Goal: Feedback & Contribution: Leave review/rating

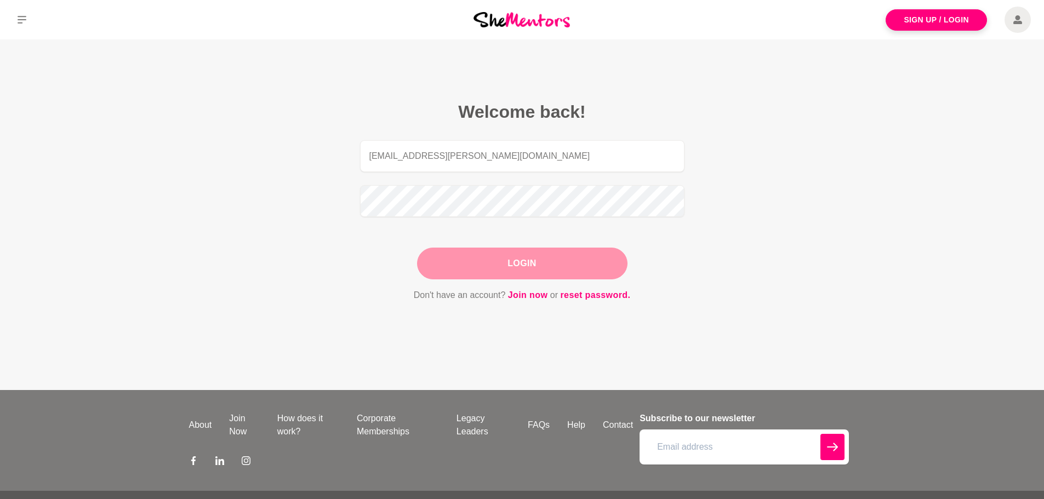
click at [535, 265] on button "Login" at bounding box center [522, 264] width 210 height 32
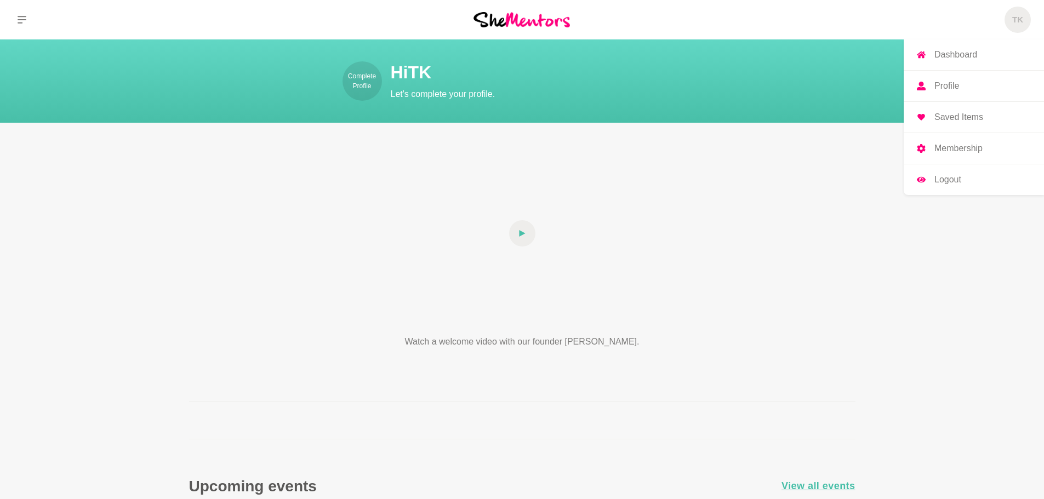
click at [1022, 20] on h5 "TK" at bounding box center [1017, 20] width 11 height 10
click at [962, 152] on p "Membership" at bounding box center [958, 148] width 48 height 9
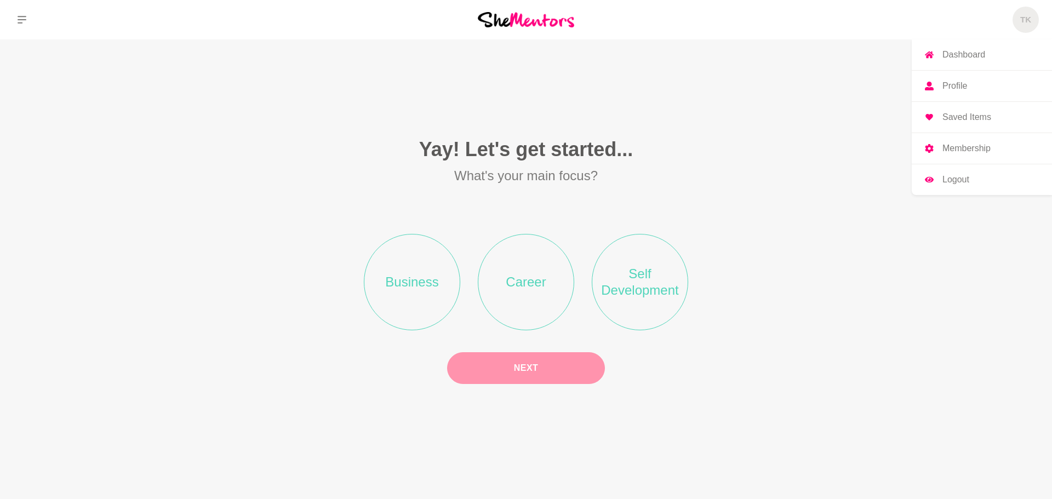
click at [1016, 24] on span "TK" at bounding box center [1025, 20] width 26 height 26
click at [20, 24] on icon at bounding box center [22, 19] width 9 height 9
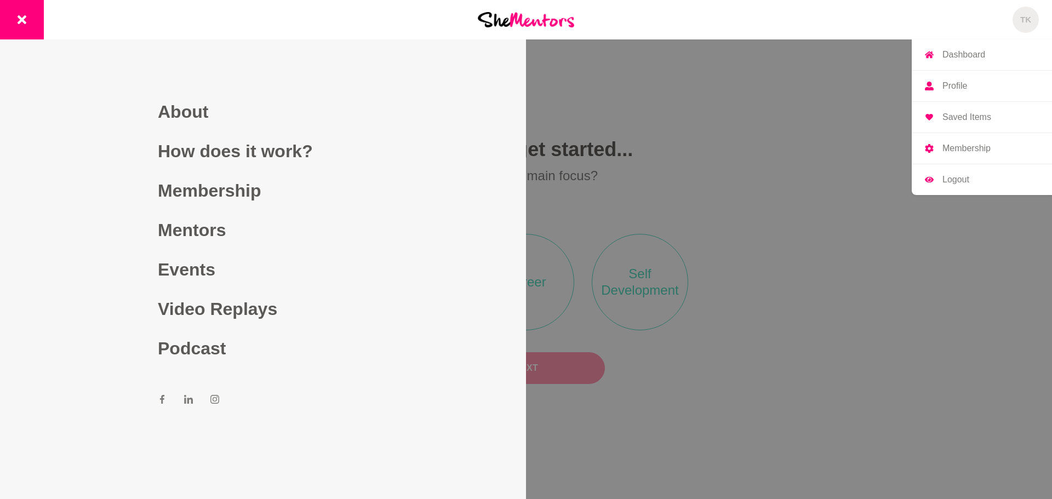
click at [963, 84] on p "Profile" at bounding box center [954, 86] width 25 height 9
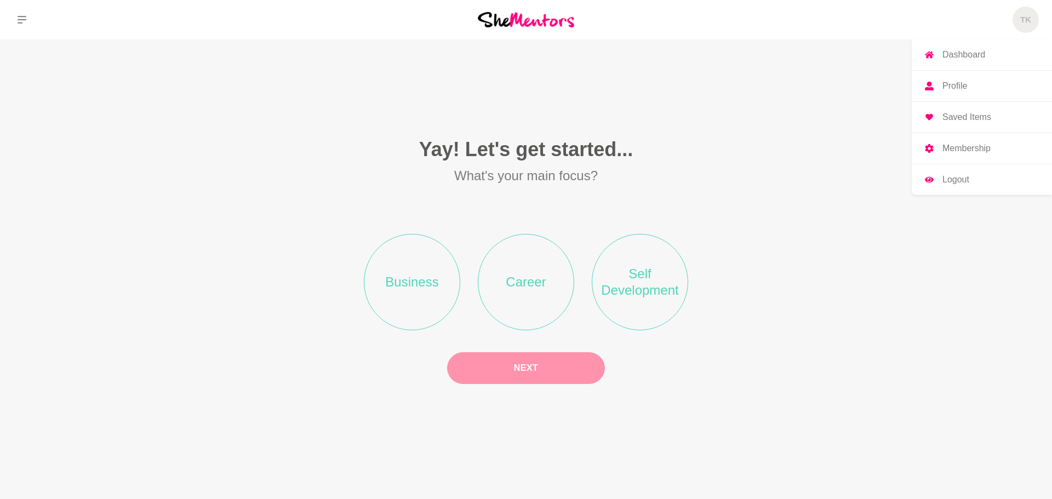
click at [962, 85] on p "Profile" at bounding box center [954, 86] width 25 height 9
click at [958, 184] on p "Logout" at bounding box center [955, 179] width 27 height 9
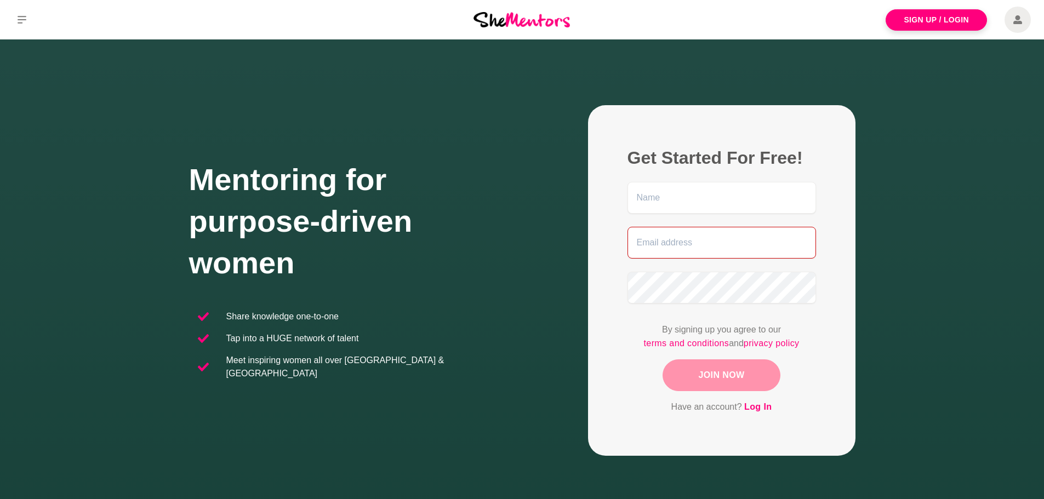
type input "[EMAIL_ADDRESS][PERSON_NAME][DOMAIN_NAME]"
click at [829, 199] on figure "Get Started For Free! [EMAIL_ADDRESS][PERSON_NAME][DOMAIN_NAME] By signing up y…" at bounding box center [721, 280] width 267 height 351
click at [760, 410] on link "Log In" at bounding box center [757, 407] width 27 height 14
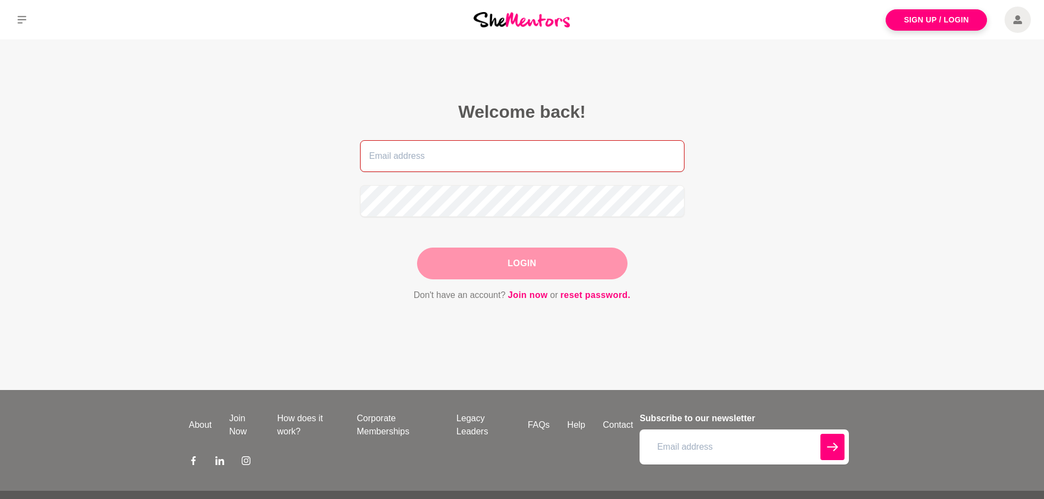
type input "[EMAIL_ADDRESS][PERSON_NAME][DOMAIN_NAME]"
click at [506, 263] on button "Login" at bounding box center [522, 264] width 210 height 32
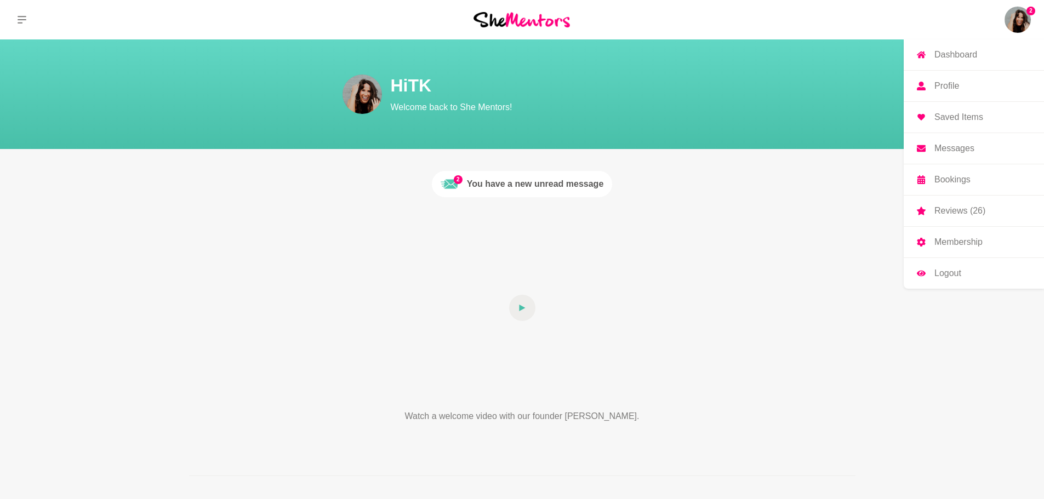
click at [961, 207] on p "Reviews (26)" at bounding box center [959, 211] width 51 height 9
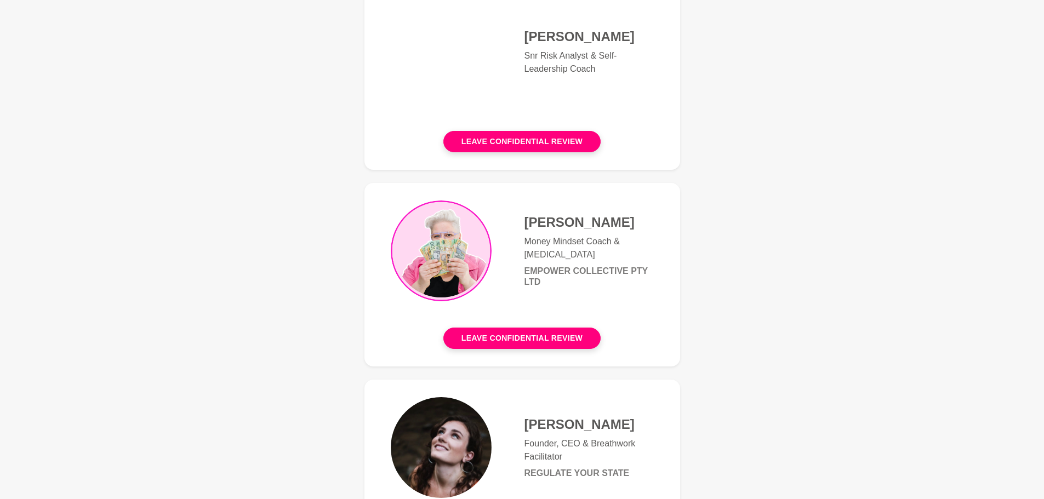
scroll to position [383, 0]
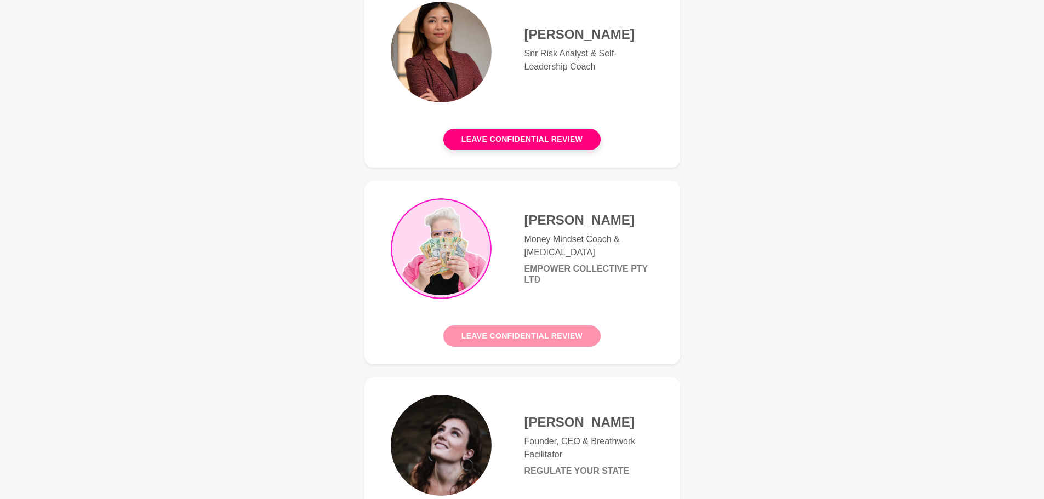
click at [530, 340] on button "Leave confidential review" at bounding box center [521, 335] width 157 height 21
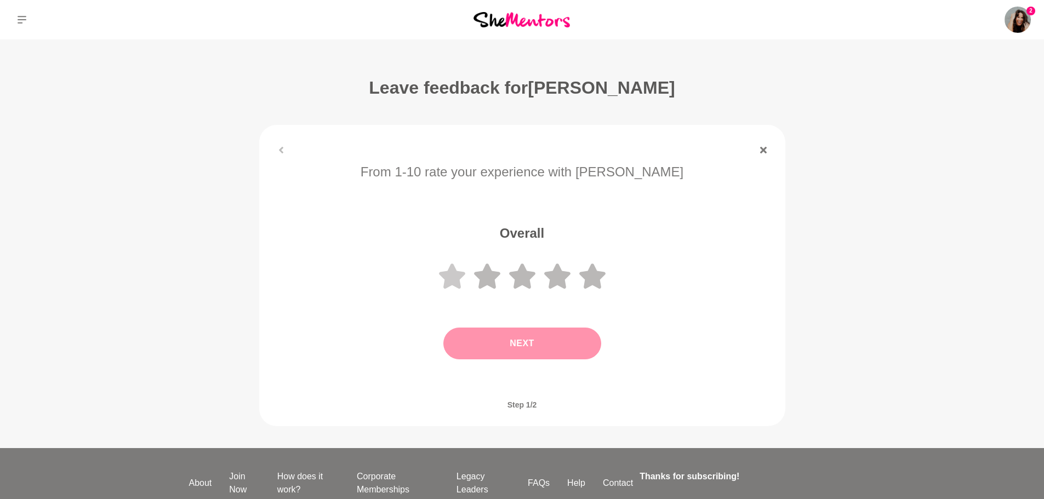
click at [445, 278] on icon at bounding box center [452, 275] width 26 height 25
click at [568, 347] on button "Next" at bounding box center [522, 344] width 158 height 32
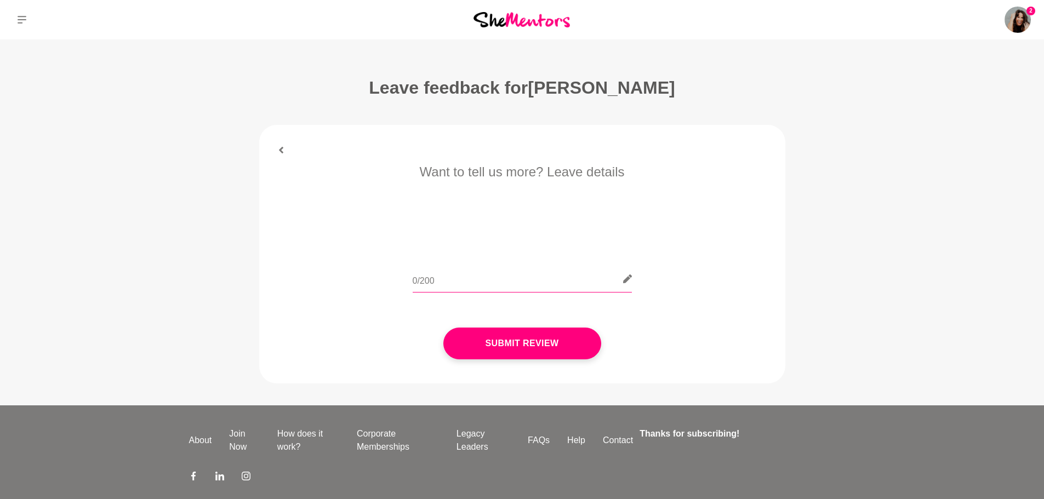
click at [463, 278] on input "text" at bounding box center [521, 279] width 219 height 27
type input "Didn't end up hearing back from [PERSON_NAME]"
drag, startPoint x: 18, startPoint y: 22, endPoint x: 1013, endPoint y: 22, distance: 995.3
click at [1013, 22] on img at bounding box center [1017, 20] width 26 height 26
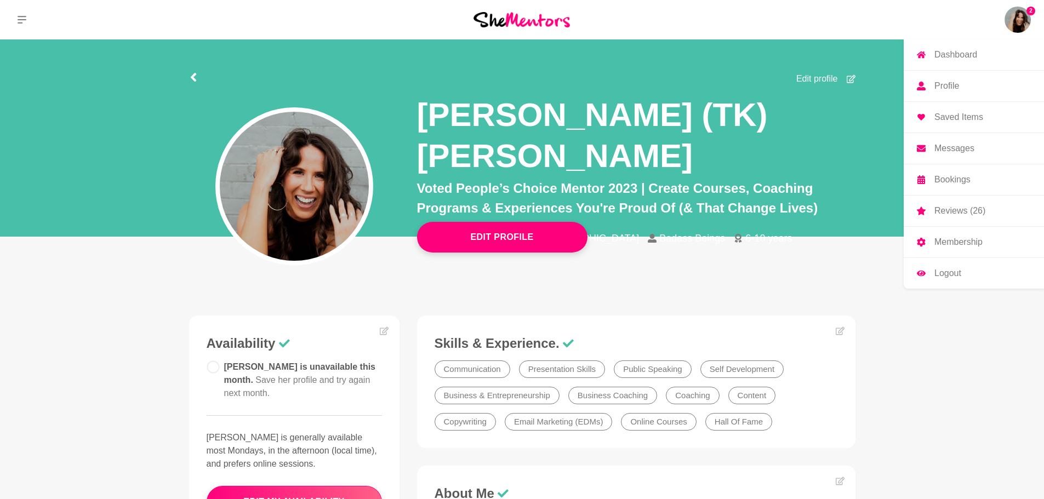
drag, startPoint x: 1018, startPoint y: 21, endPoint x: 1005, endPoint y: 47, distance: 28.9
click at [1018, 21] on img at bounding box center [1017, 20] width 26 height 26
click at [958, 182] on p "Bookings" at bounding box center [952, 179] width 36 height 9
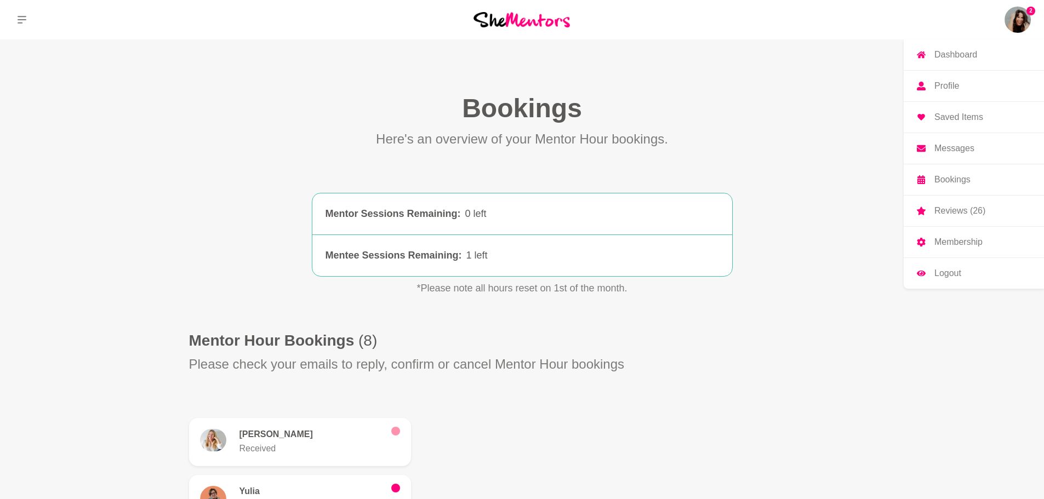
click at [960, 213] on p "Reviews (26)" at bounding box center [959, 211] width 51 height 9
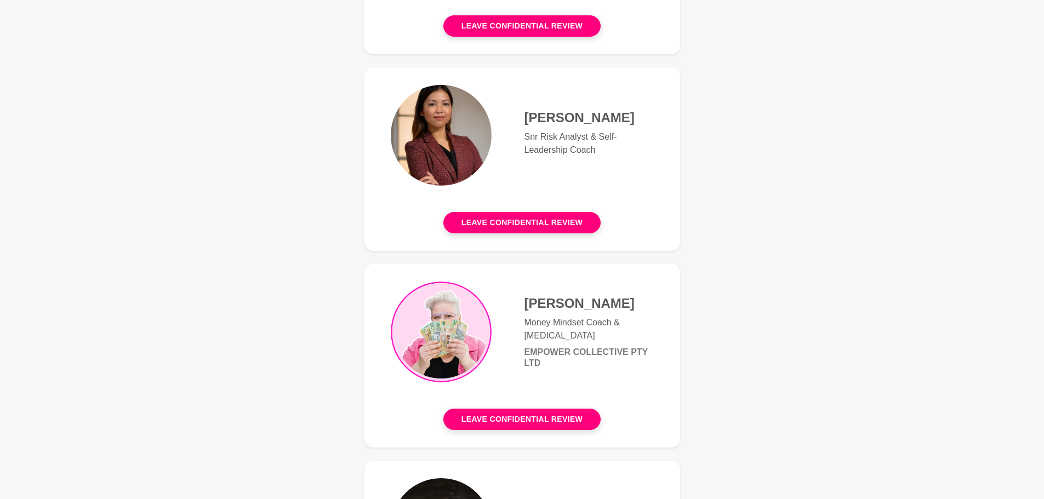
scroll to position [493, 0]
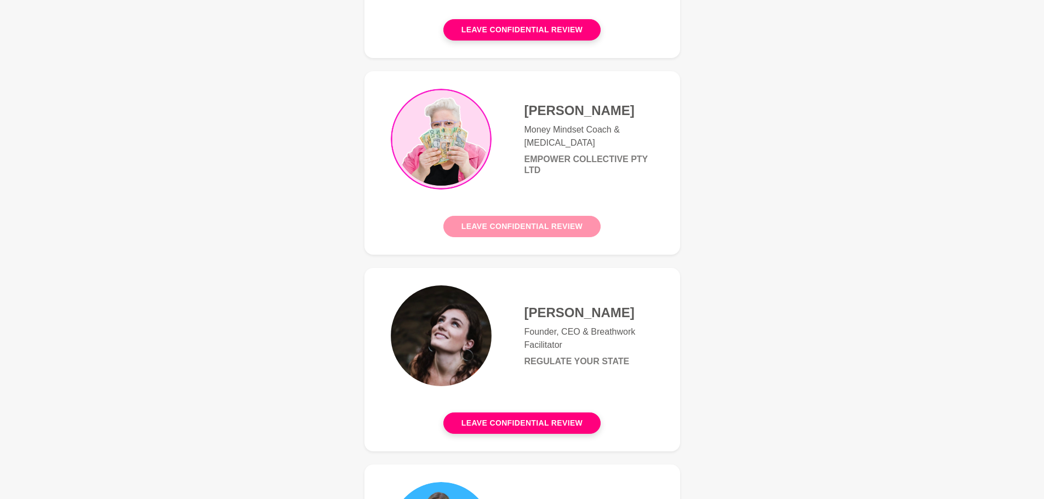
click at [556, 229] on button "Leave confidential review" at bounding box center [521, 226] width 157 height 21
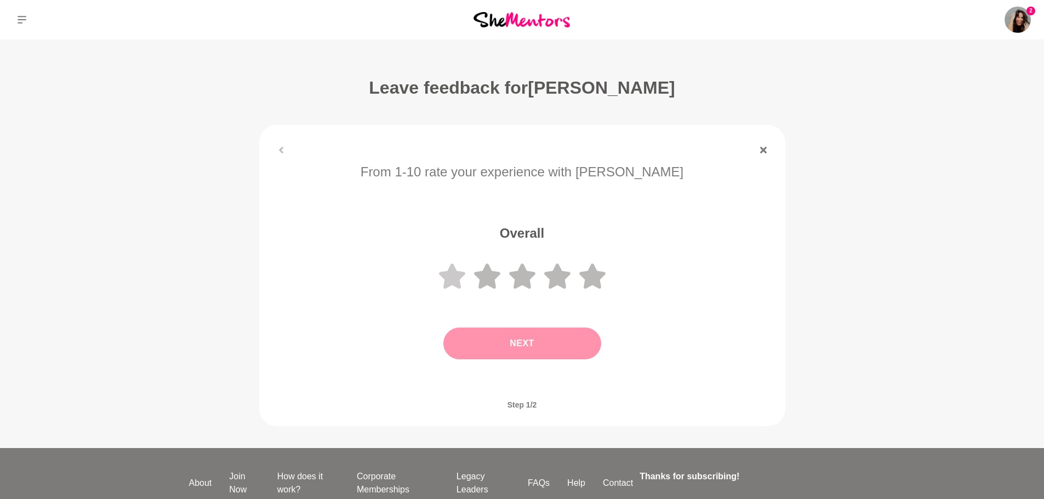
click at [449, 280] on icon at bounding box center [452, 275] width 26 height 25
click at [528, 340] on button "Next" at bounding box center [522, 344] width 158 height 32
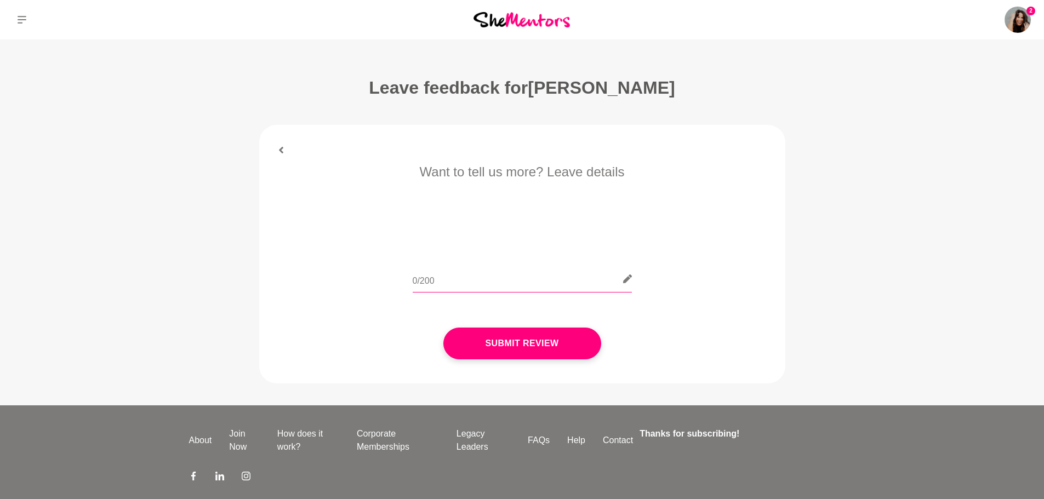
click at [446, 283] on input "text" at bounding box center [521, 279] width 219 height 27
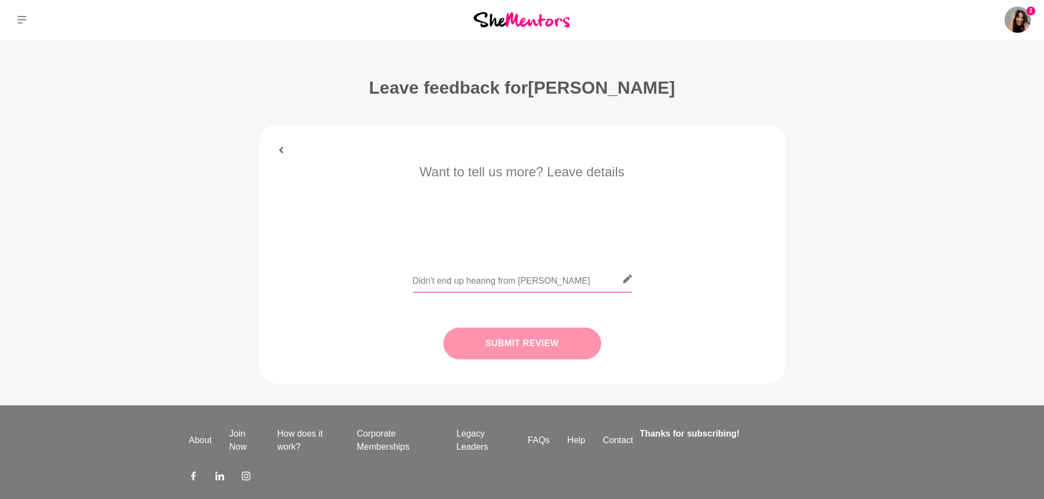
type input "Didn't end up hearing from [PERSON_NAME]"
click at [474, 339] on button "Submit Review" at bounding box center [522, 344] width 158 height 32
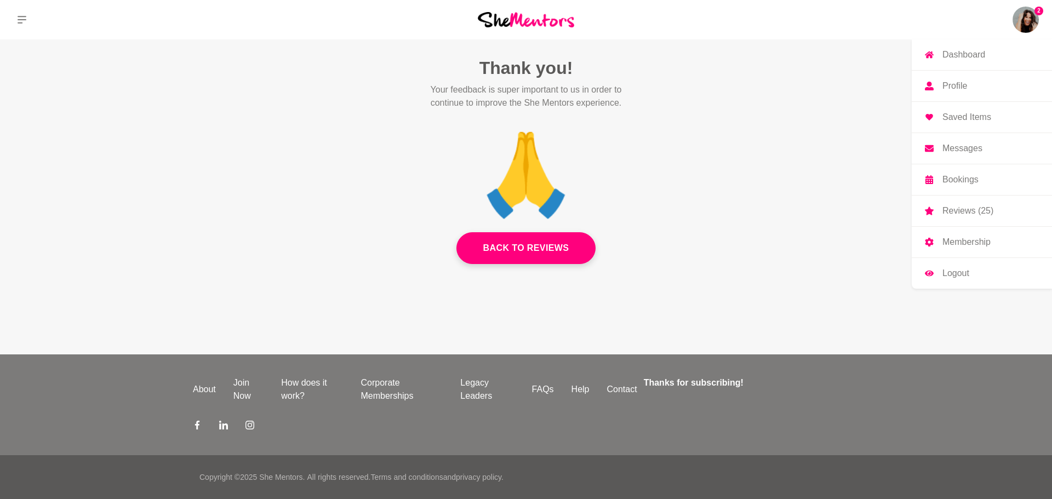
click at [1028, 19] on img at bounding box center [1025, 20] width 26 height 26
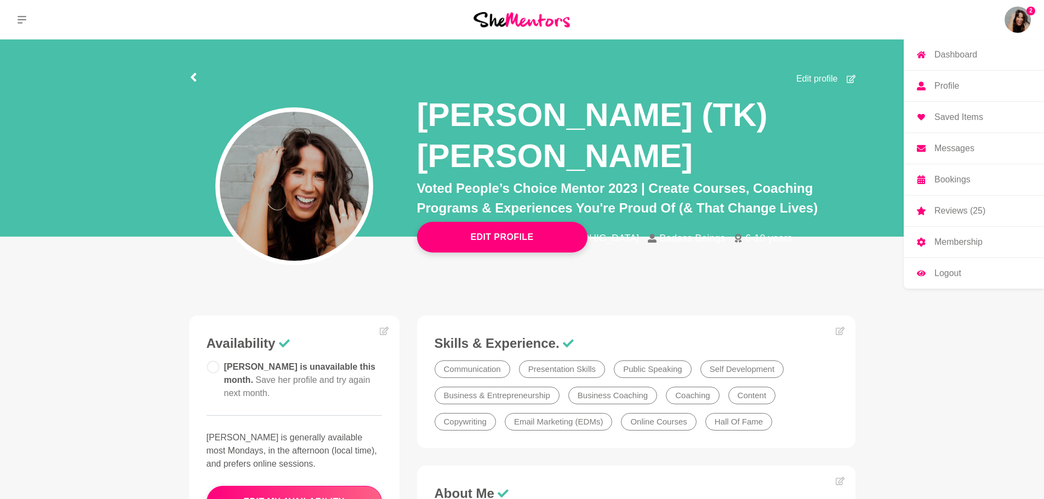
click at [966, 211] on p "Reviews (25)" at bounding box center [959, 211] width 51 height 9
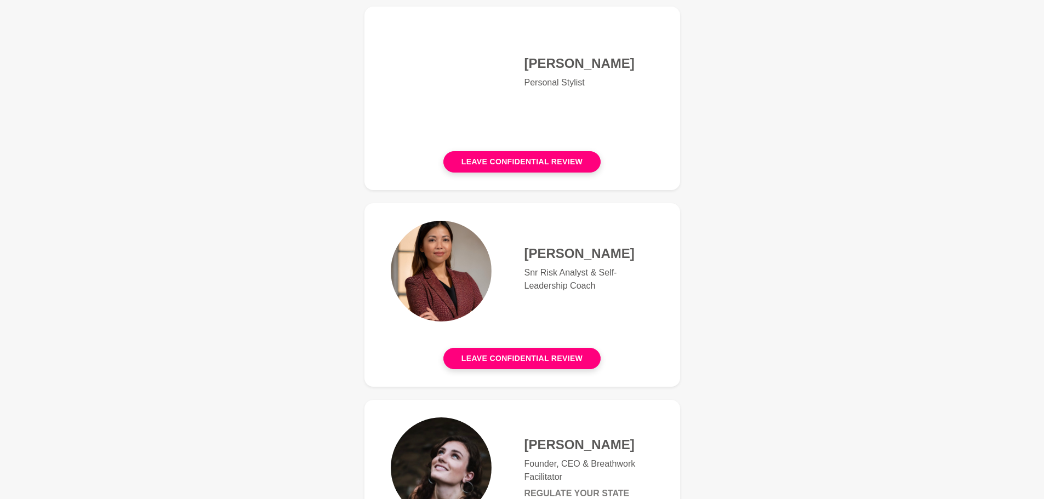
scroll to position [383, 0]
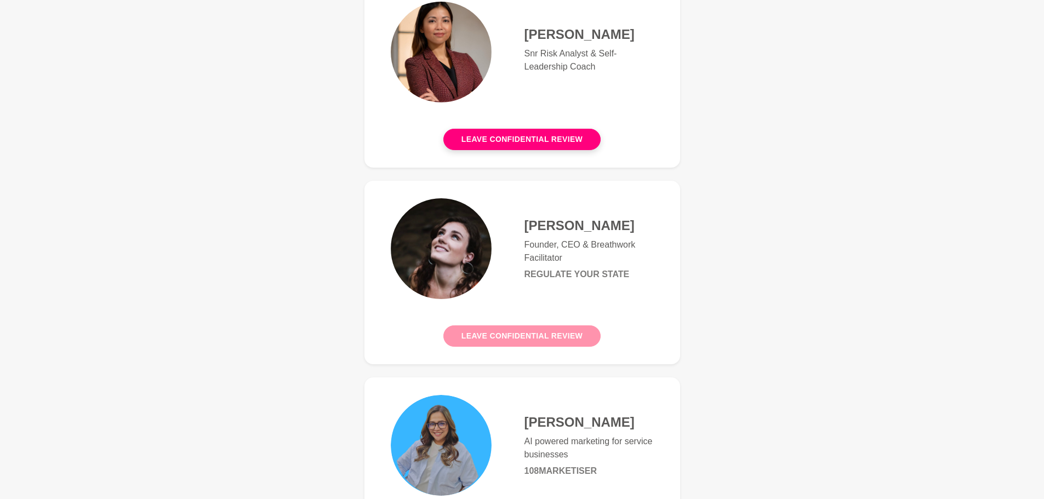
click at [525, 342] on button "Leave confidential review" at bounding box center [521, 335] width 157 height 21
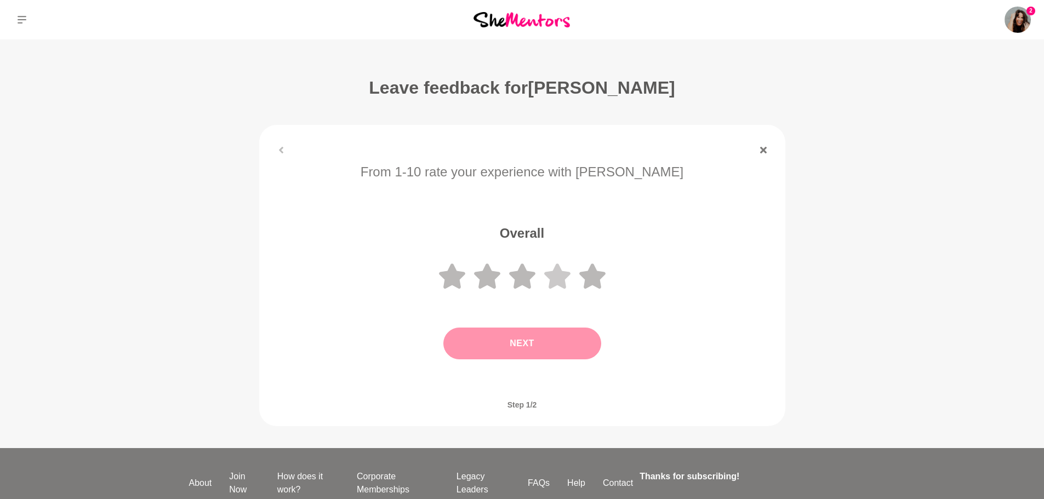
click at [560, 283] on icon at bounding box center [557, 275] width 26 height 25
click at [542, 344] on button "Next" at bounding box center [522, 344] width 158 height 32
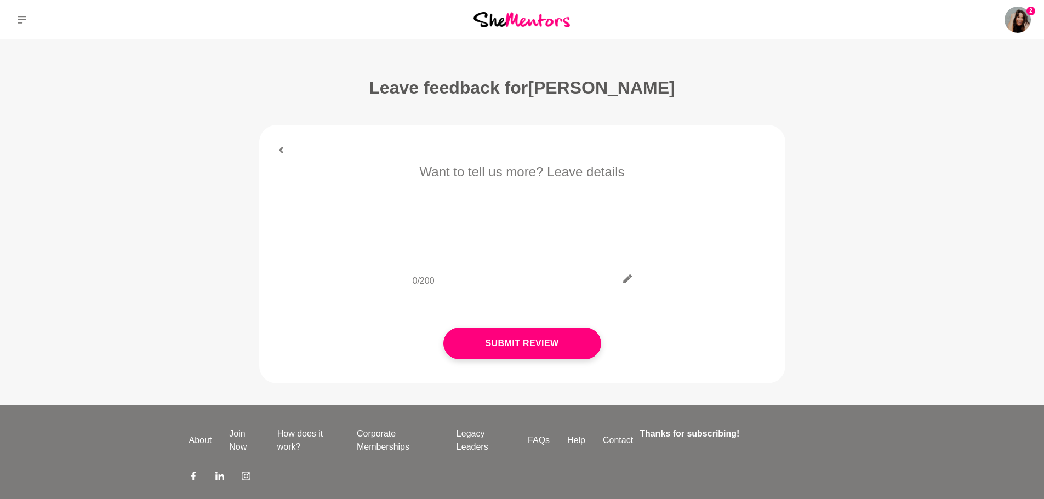
click at [504, 282] on input "text" at bounding box center [521, 279] width 219 height 27
type input "C"
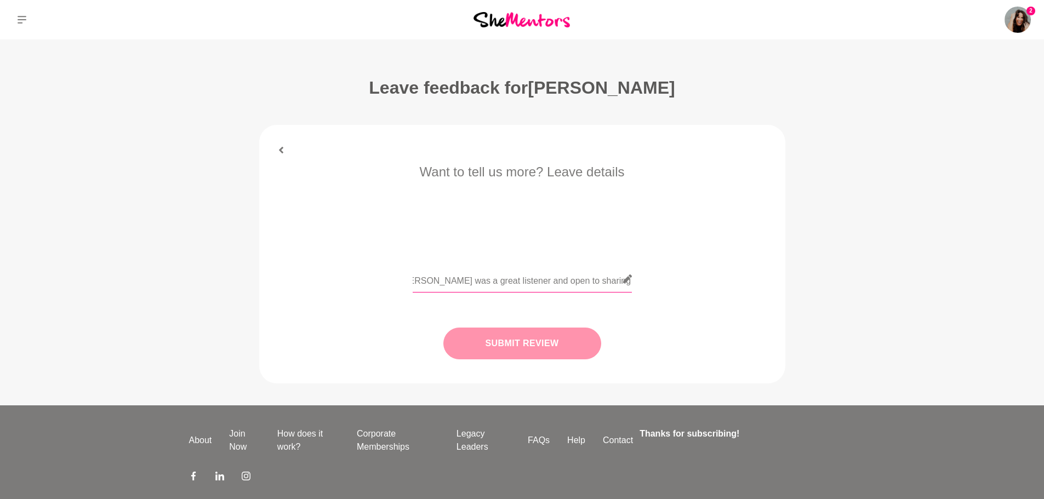
type input "While we didn't quite cover breathwork (I made an assumption going in that we m…"
click at [575, 346] on button "Submit Review" at bounding box center [522, 344] width 158 height 32
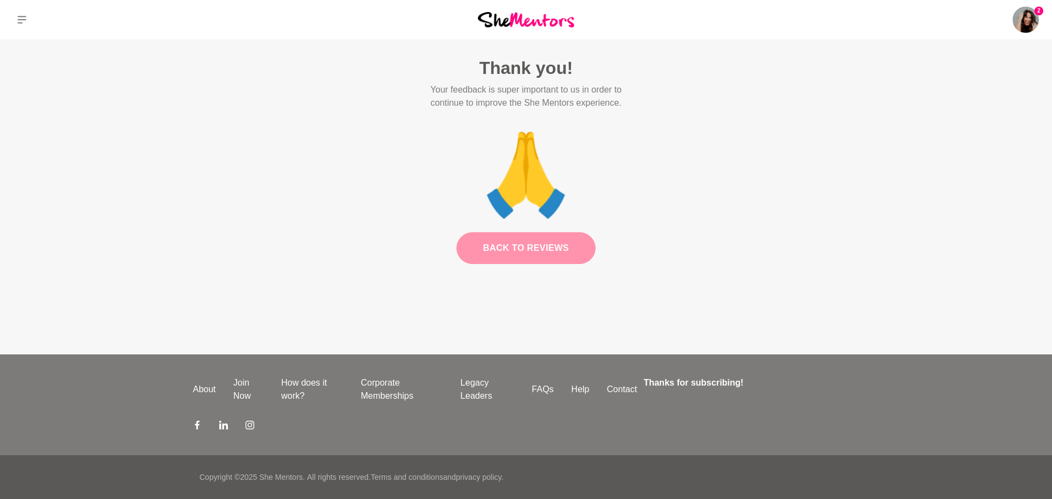
click at [563, 242] on link "Back to Reviews" at bounding box center [526, 248] width 140 height 32
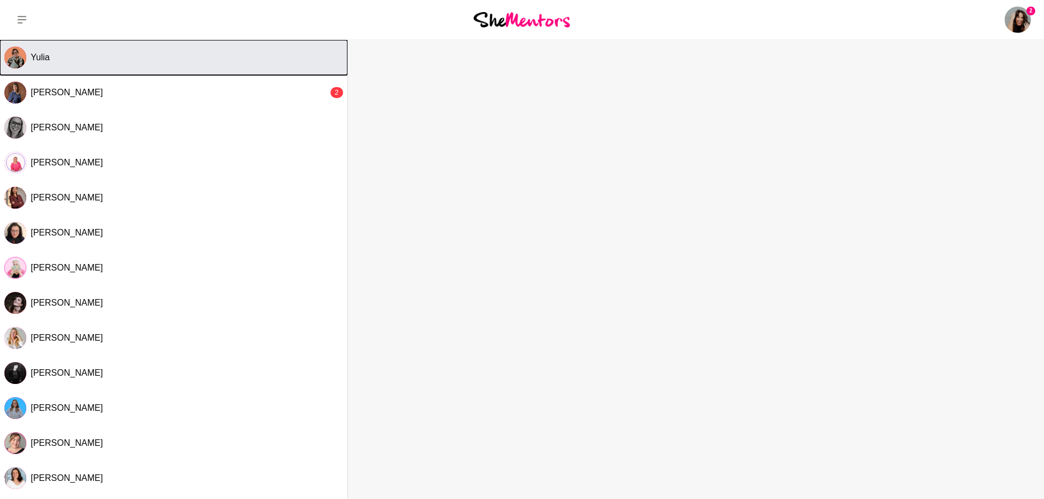
click at [213, 48] on button "Yulia" at bounding box center [173, 57] width 347 height 35
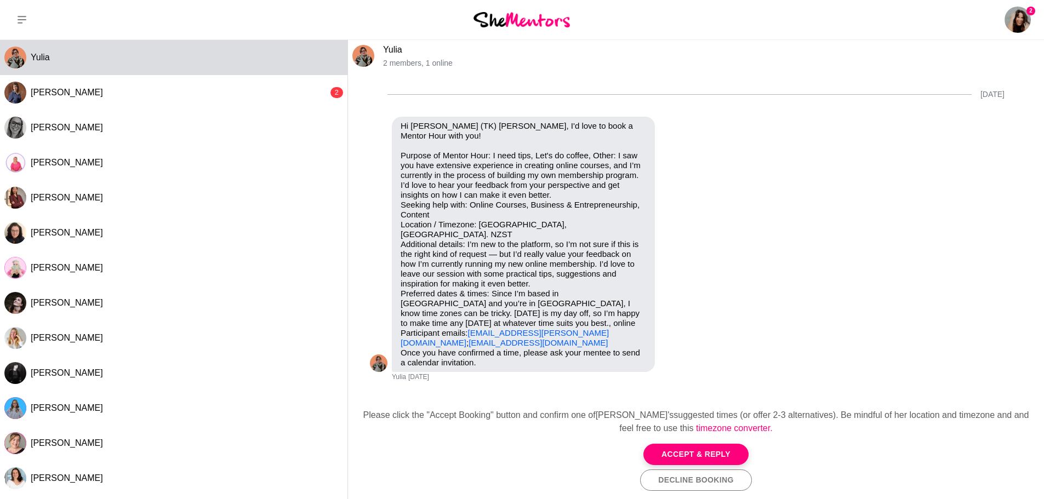
scroll to position [301, 0]
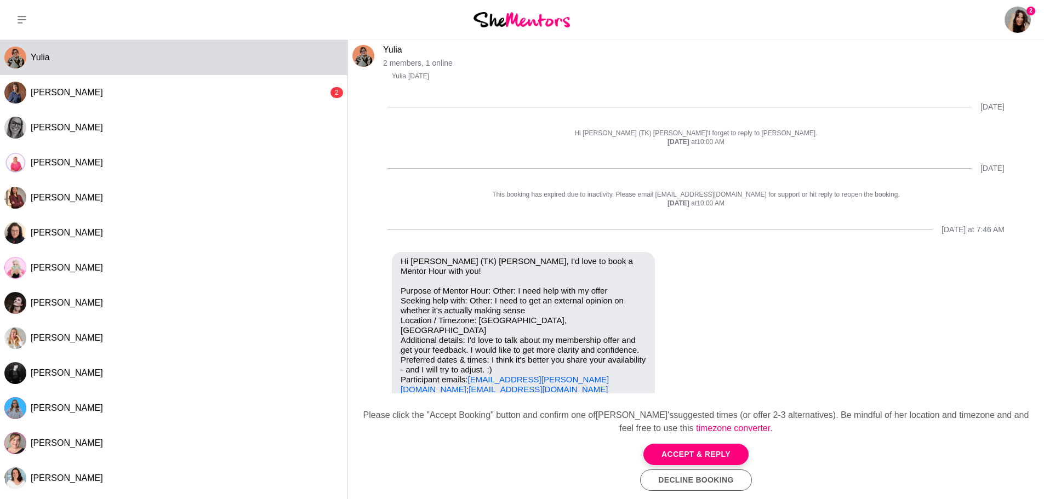
click at [718, 483] on button "Decline Booking" at bounding box center [695, 479] width 111 height 21
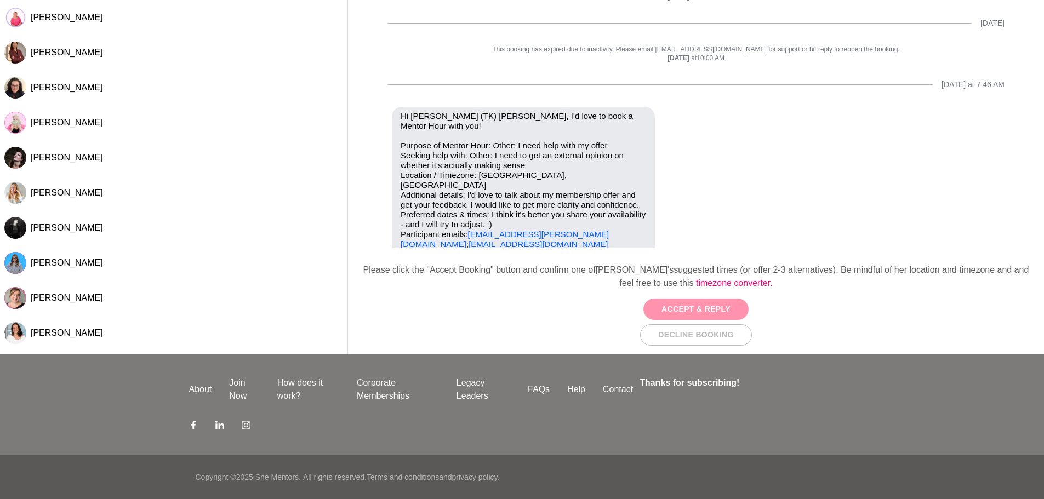
scroll to position [362, 0]
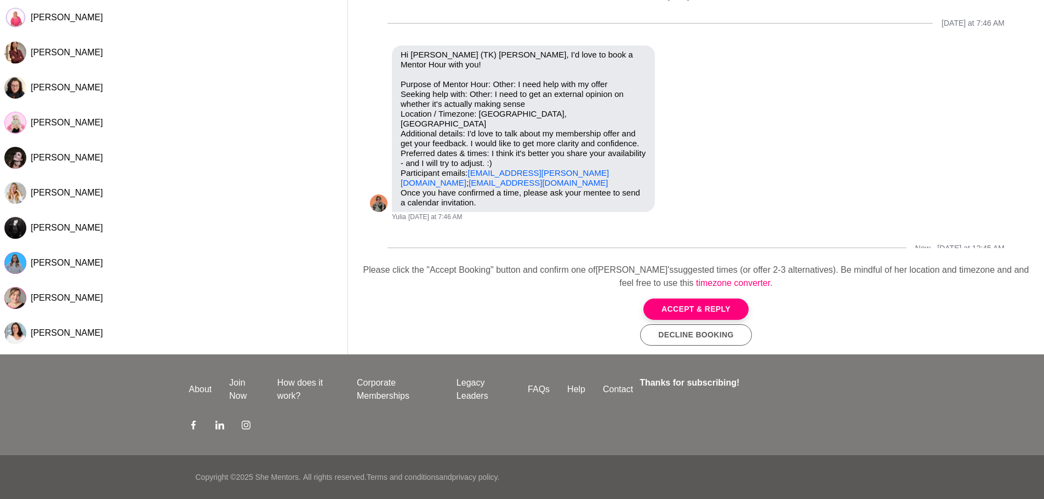
click at [680, 336] on button "Decline Booking" at bounding box center [695, 334] width 111 height 21
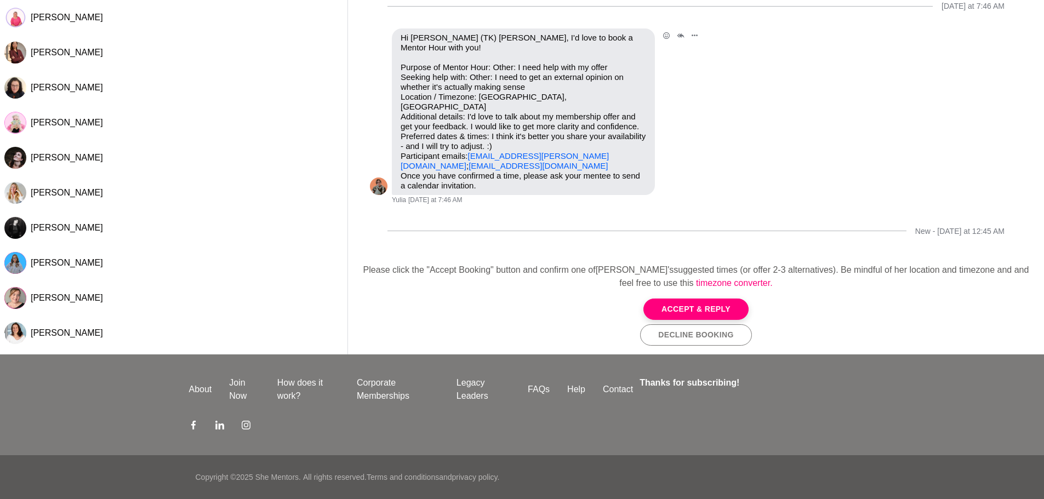
drag, startPoint x: 530, startPoint y: 128, endPoint x: 399, endPoint y: 125, distance: 130.4
click at [399, 125] on div "Hi Taliah-Kate (TK) Byron, I'd love to book a Mentor Hour with you! Purpose of …" at bounding box center [523, 111] width 263 height 167
copy link "yulia@digitaldecluttercafe.com"
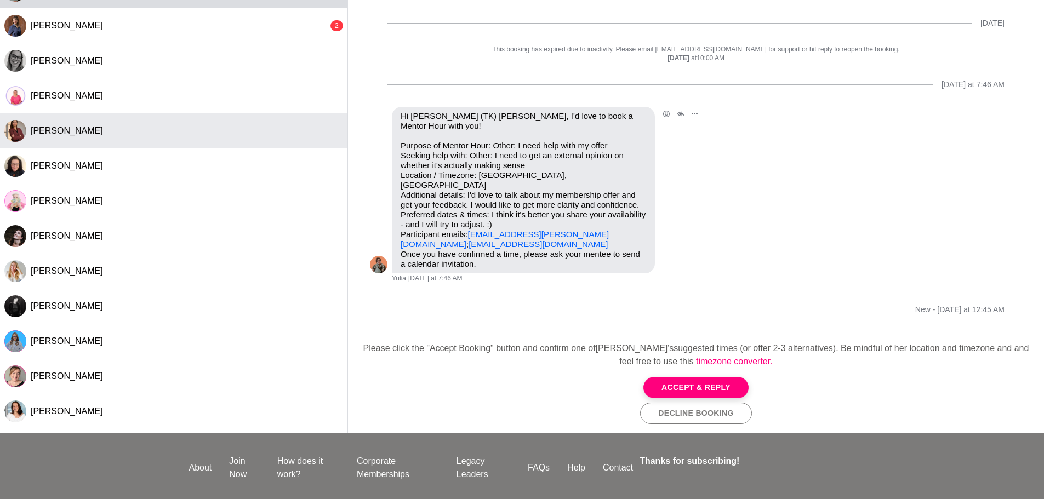
scroll to position [0, 0]
